Goal: Task Accomplishment & Management: Complete application form

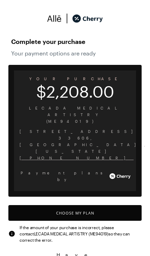
scroll to position [3, 0]
click at [84, 205] on button "Choose My Plan" at bounding box center [74, 213] width 133 height 16
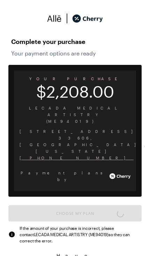
scroll to position [577, 0]
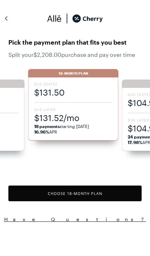
click at [70, 93] on span "$131.50" at bounding box center [73, 93] width 79 height 12
click at [57, 91] on span "$131.50" at bounding box center [73, 93] width 79 height 12
click at [64, 123] on span "$131.52/mo" at bounding box center [73, 118] width 79 height 12
click at [83, 195] on button "Choose 18 -Month Plan" at bounding box center [74, 194] width 133 height 16
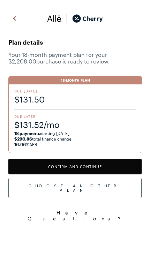
click at [87, 167] on button "Confirm and Continue" at bounding box center [74, 167] width 133 height 16
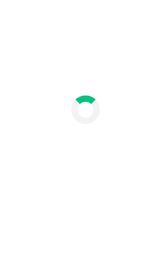
scroll to position [30, 0]
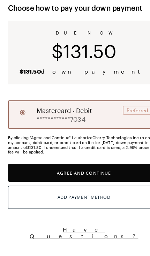
click at [85, 176] on button "Agree and Continue" at bounding box center [74, 184] width 133 height 16
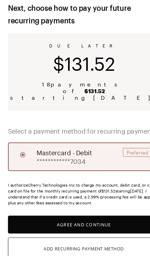
click at [79, 221] on button "Agree and Continue" at bounding box center [74, 229] width 133 height 16
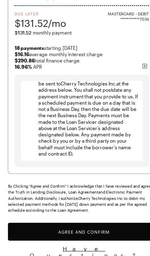
scroll to position [77, 0]
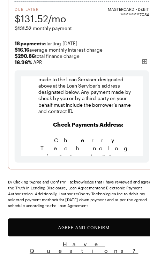
click at [71, 224] on button "Agree and Confirm" at bounding box center [74, 232] width 133 height 16
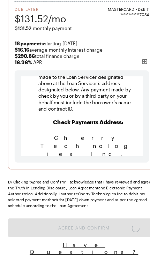
scroll to position [1486, 0]
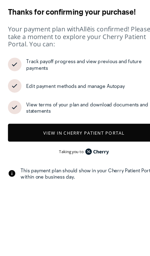
scroll to position [561, 0]
